Goal: Task Accomplishment & Management: Use online tool/utility

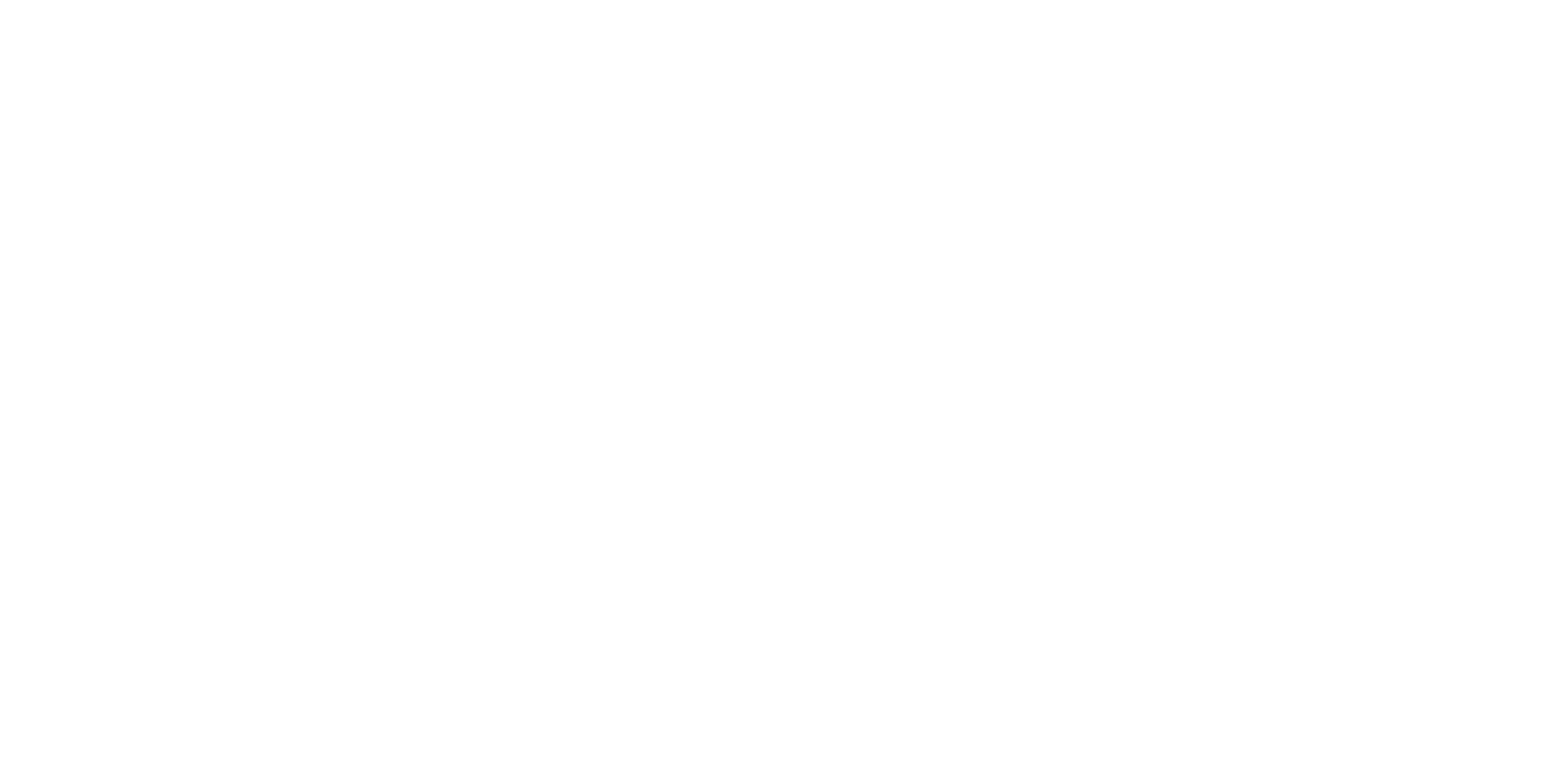
click at [298, 4] on html at bounding box center [784, 2] width 1568 height 4
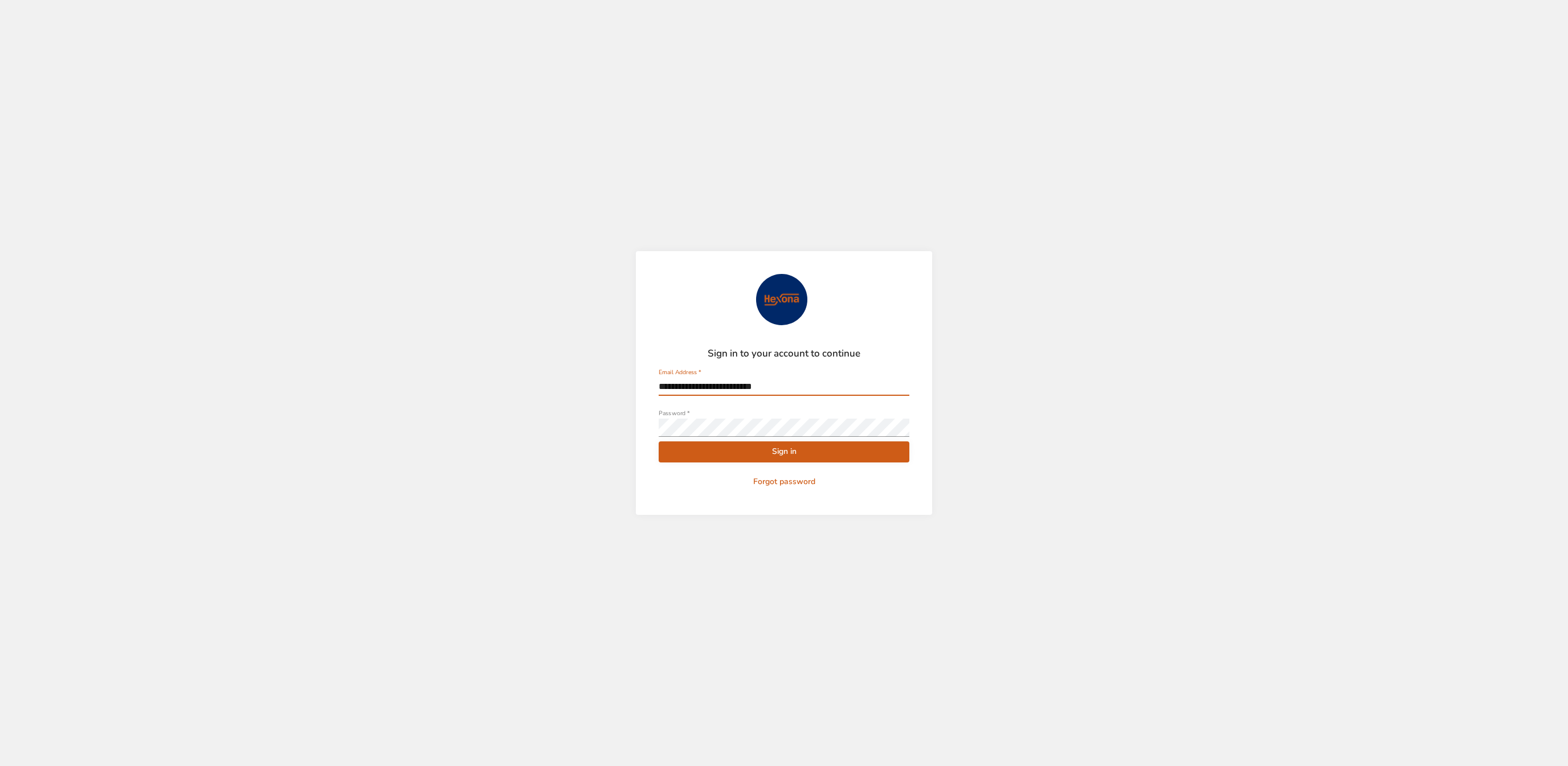
type input "**********"
click at [768, 451] on span "Sign in" at bounding box center [784, 452] width 232 height 14
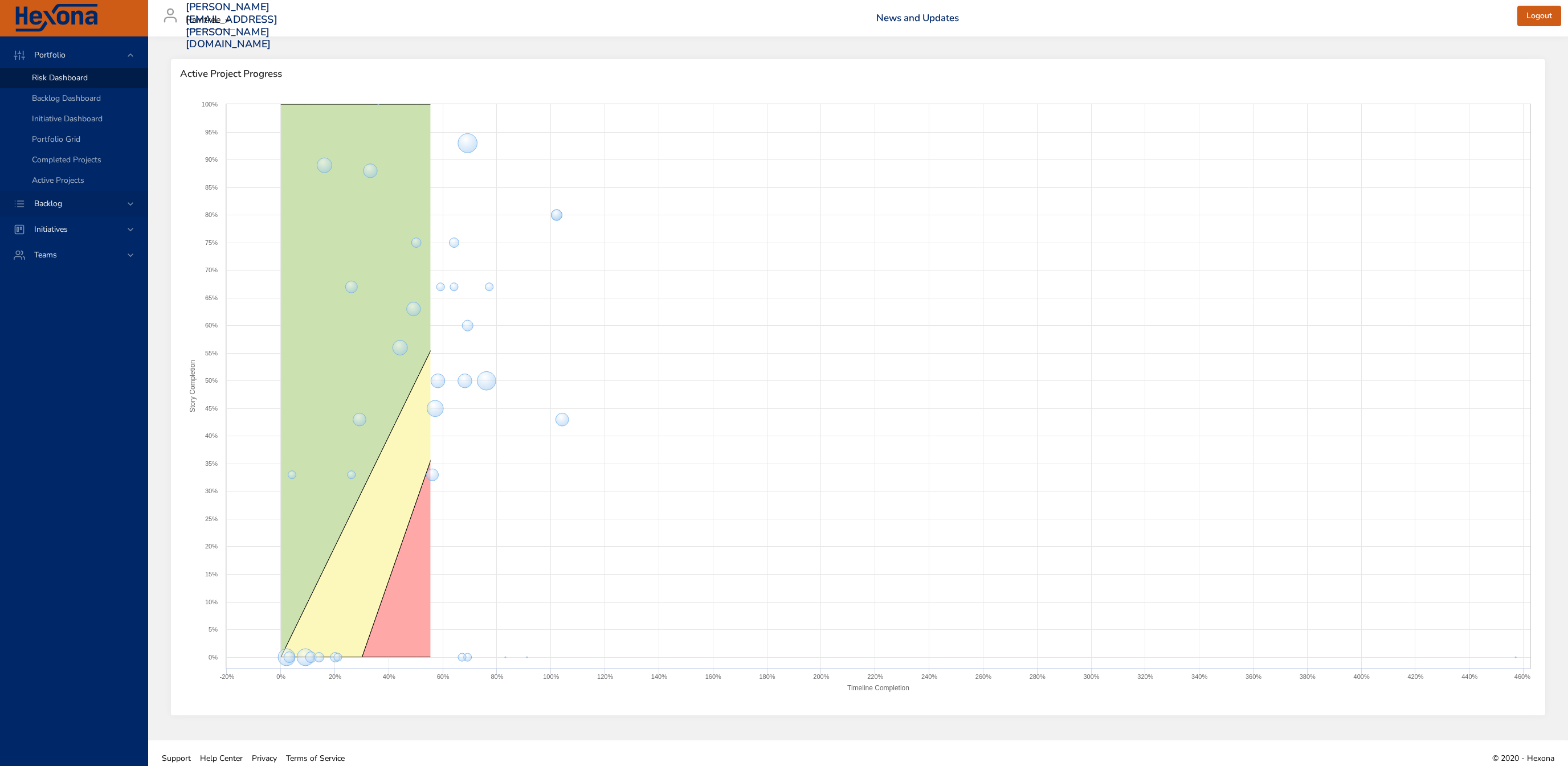
click at [98, 204] on div "Backlog" at bounding box center [75, 204] width 100 height 12
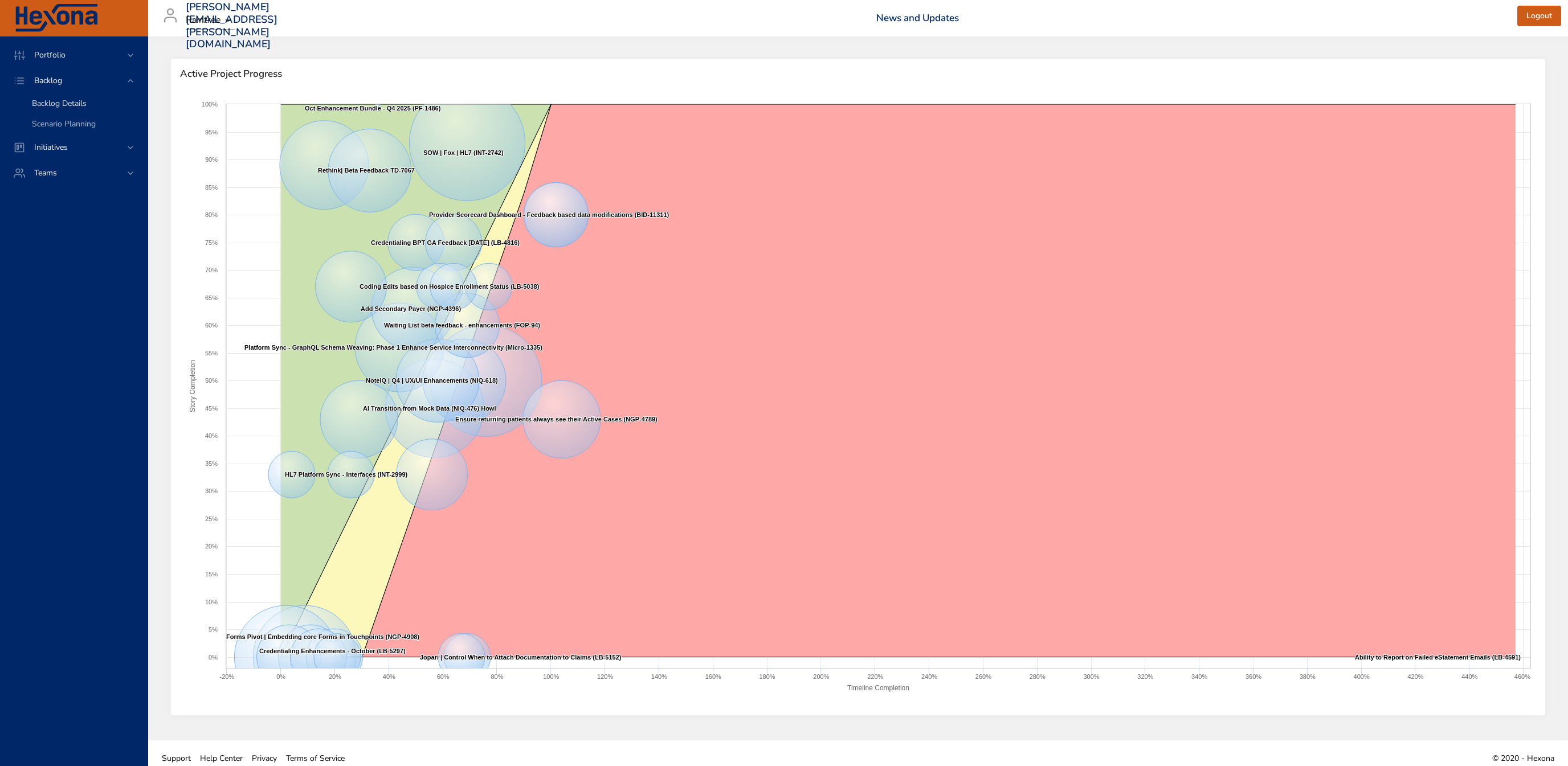
click at [84, 100] on span "Backlog Details" at bounding box center [59, 103] width 55 height 11
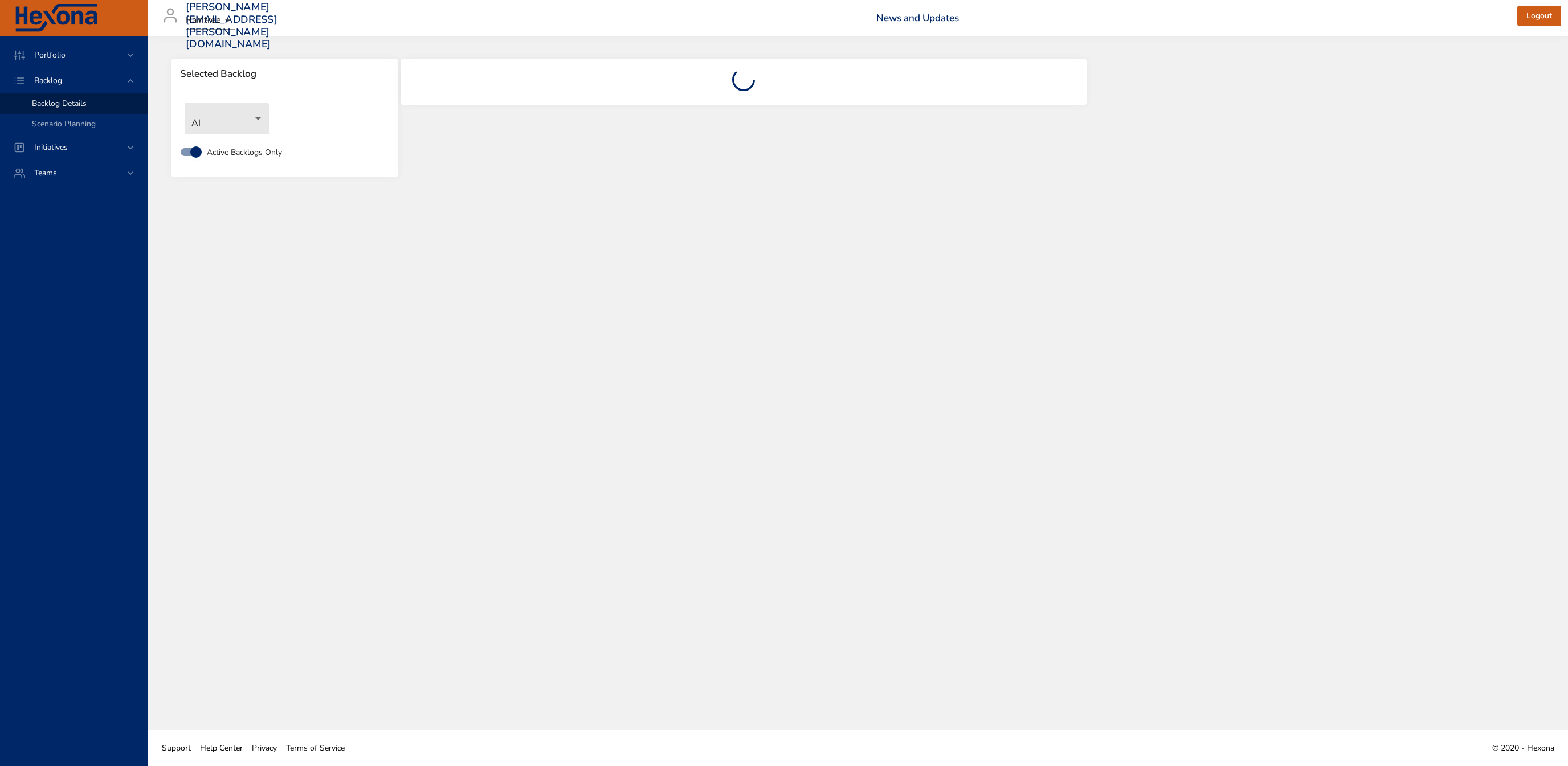
click at [213, 124] on body "Portfolio Backlog Backlog Details Scenario Planning Initiatives Teams [PERSON_N…" at bounding box center [784, 383] width 1568 height 766
click at [242, 272] on li "Interfaces and Interop" at bounding box center [243, 269] width 117 height 19
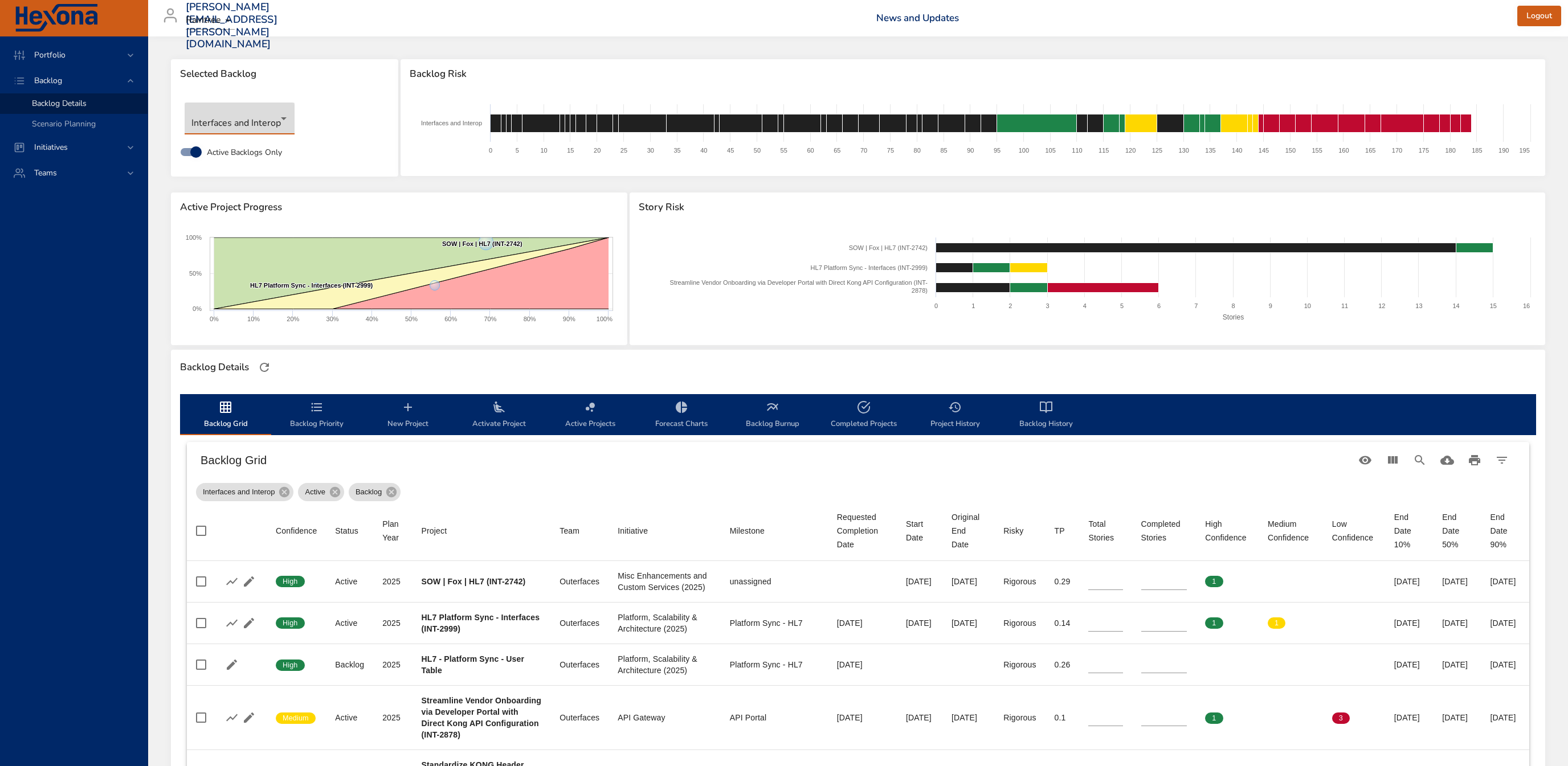
scroll to position [183, 0]
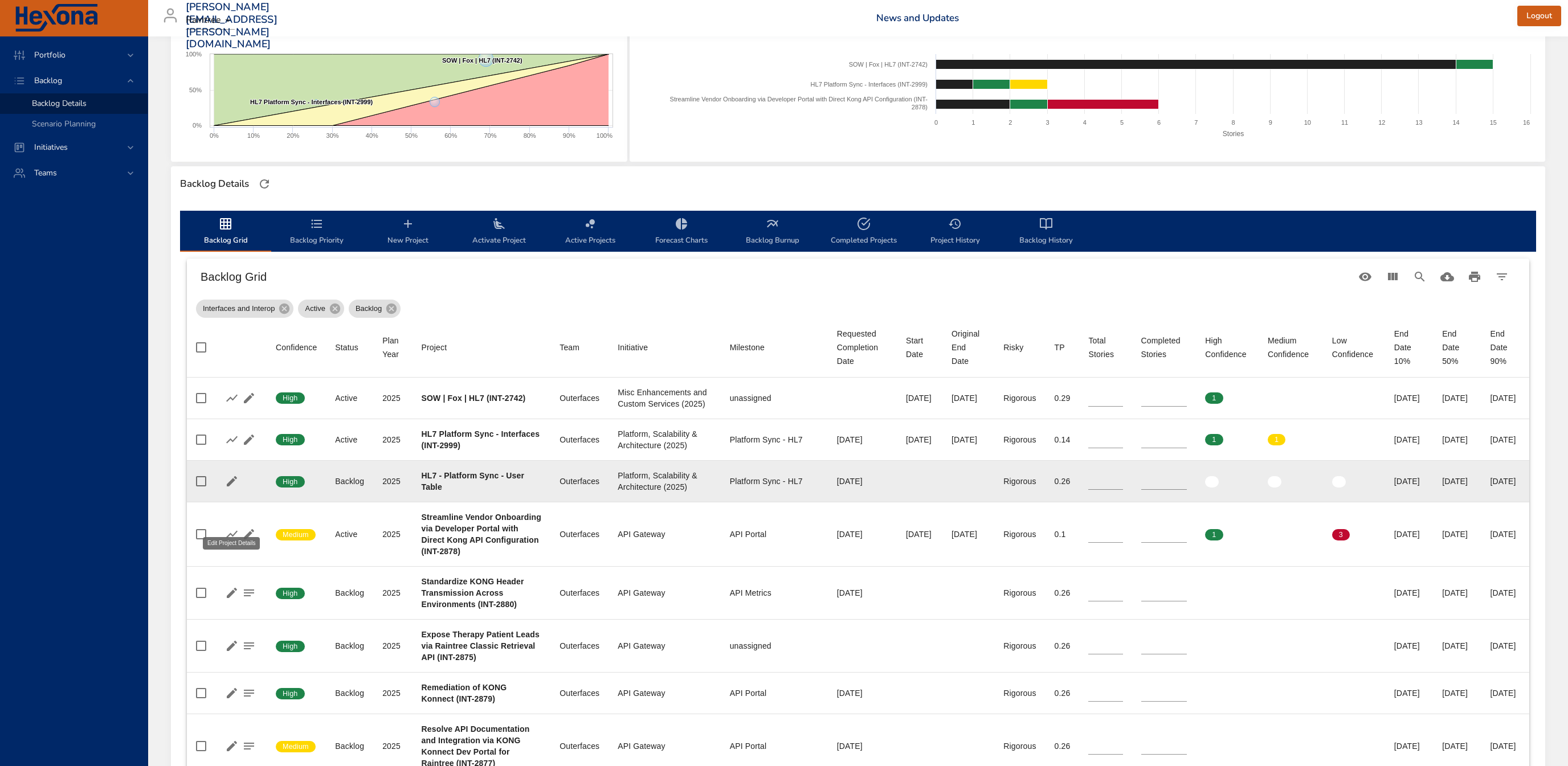
click at [231, 487] on icon "button" at bounding box center [232, 481] width 11 height 11
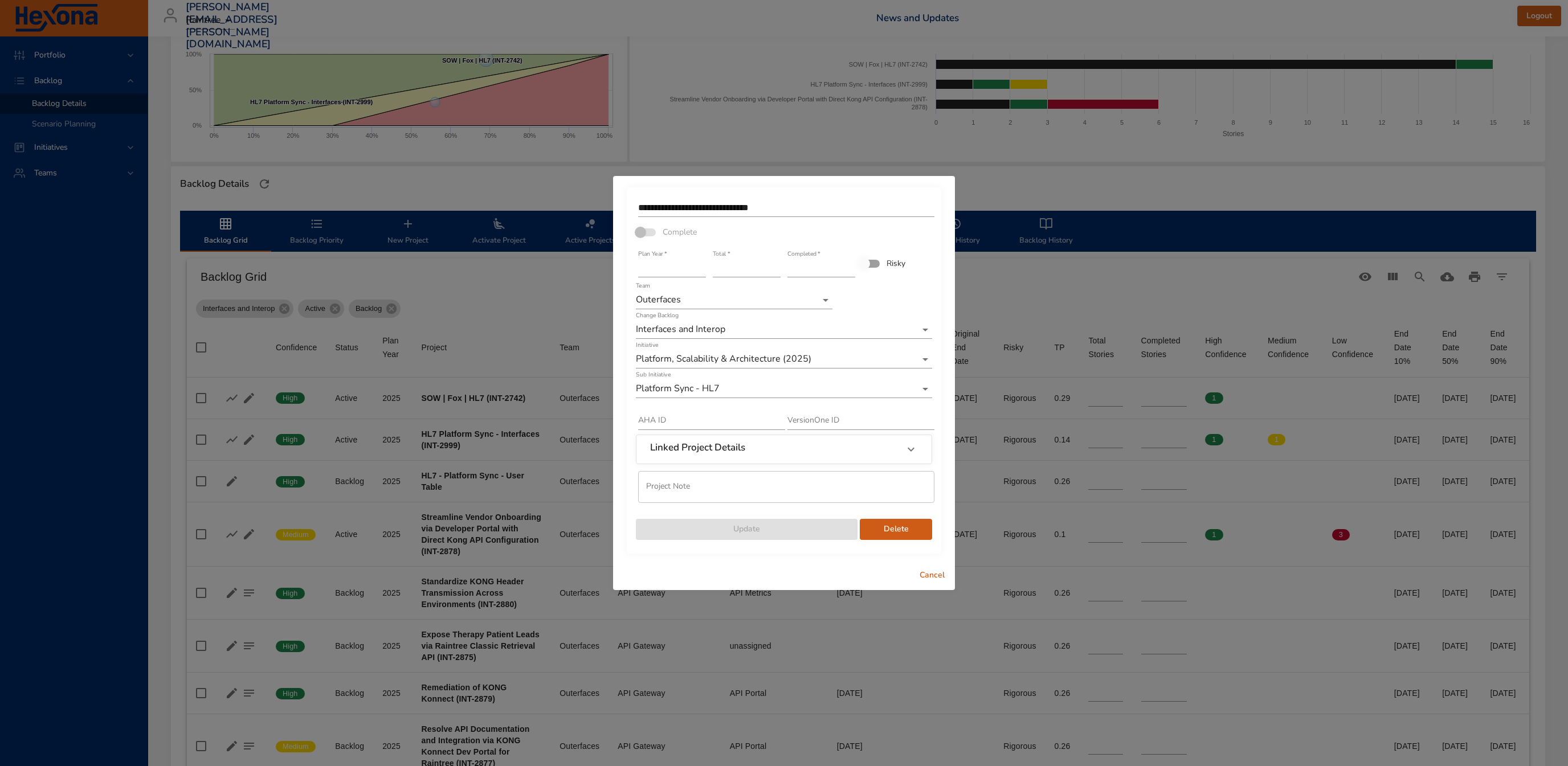
click at [928, 578] on span "Cancel" at bounding box center [932, 576] width 27 height 14
